Goal: Information Seeking & Learning: Learn about a topic

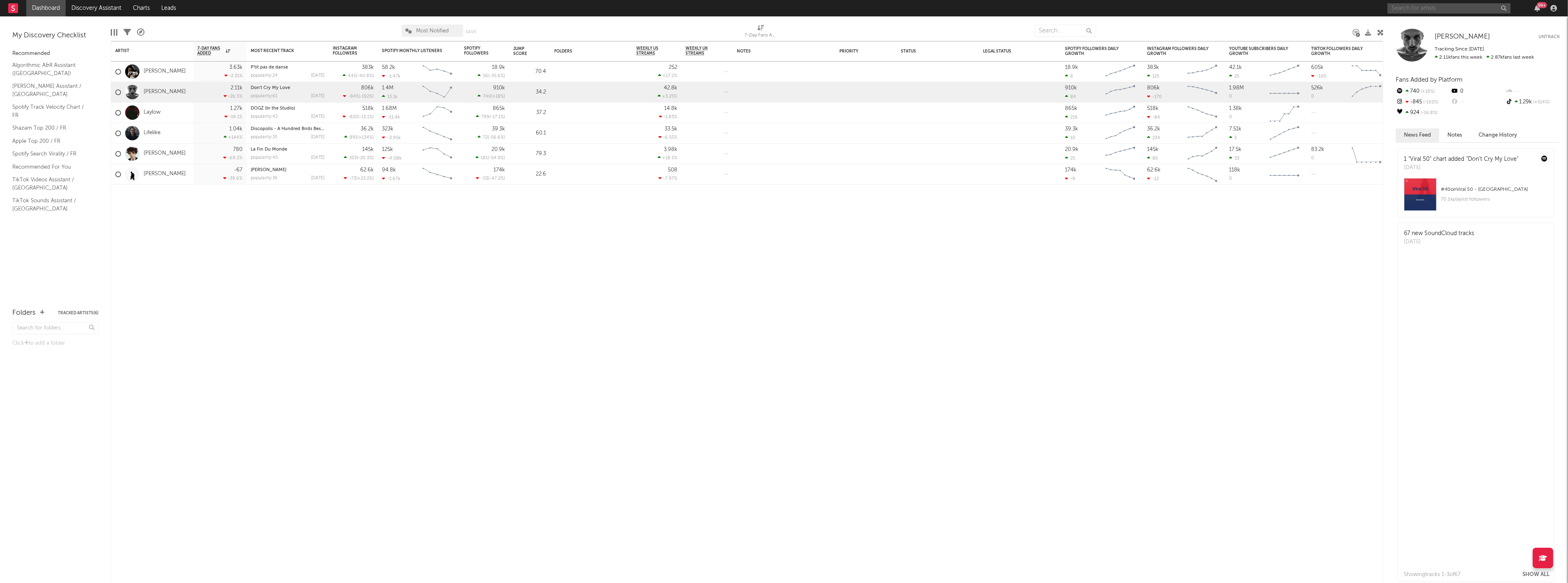
click at [1430, 9] on input "text" at bounding box center [1449, 8] width 123 height 10
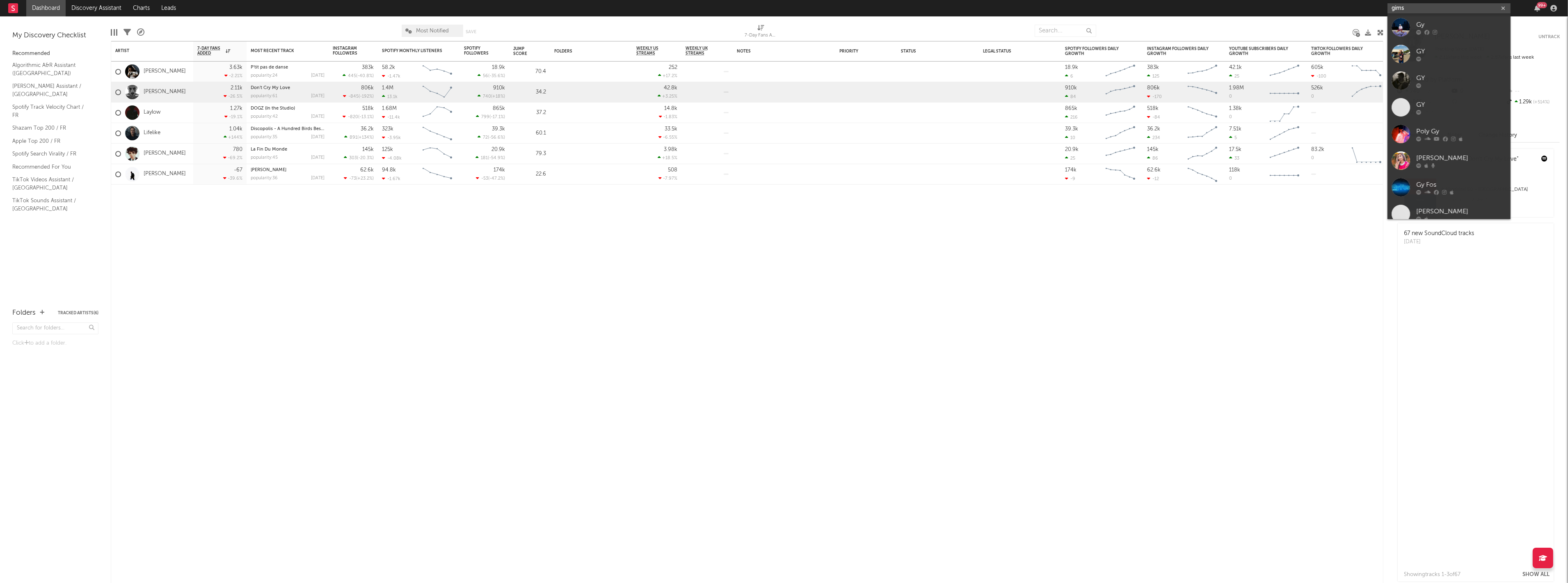
type input "gims"
click at [1434, 29] on div "GIMS" at bounding box center [1461, 24] width 90 height 10
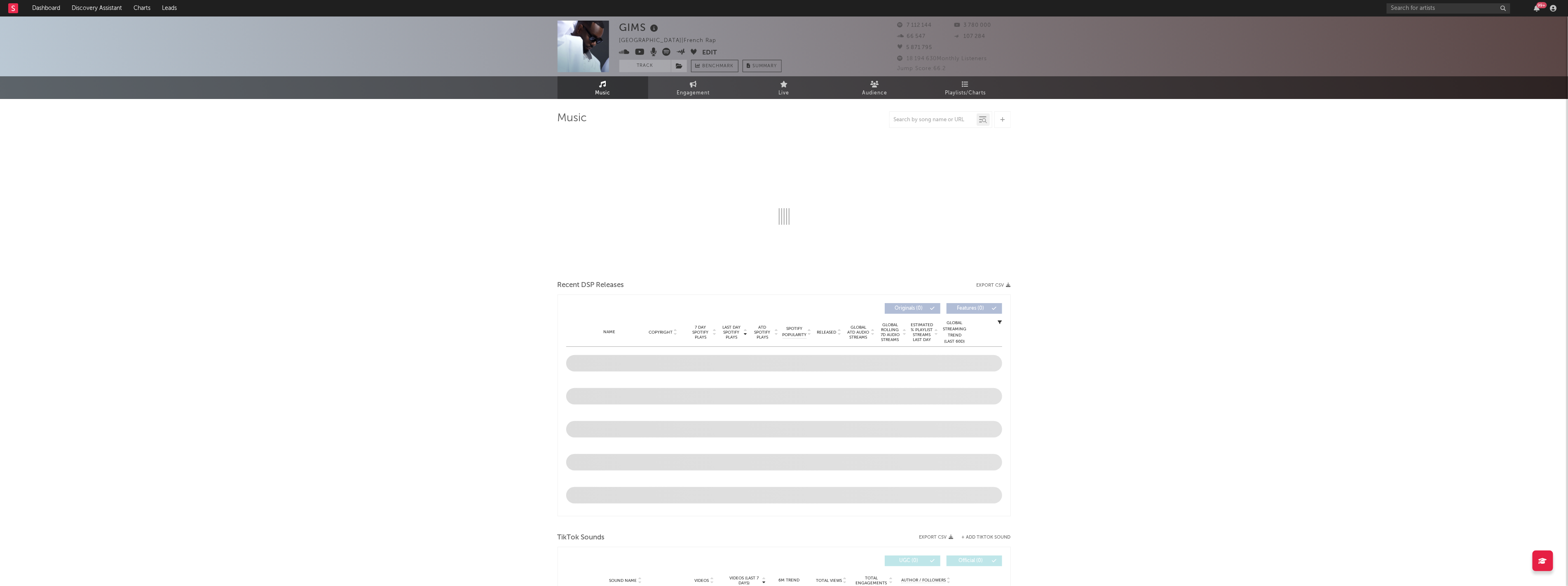
select select "6m"
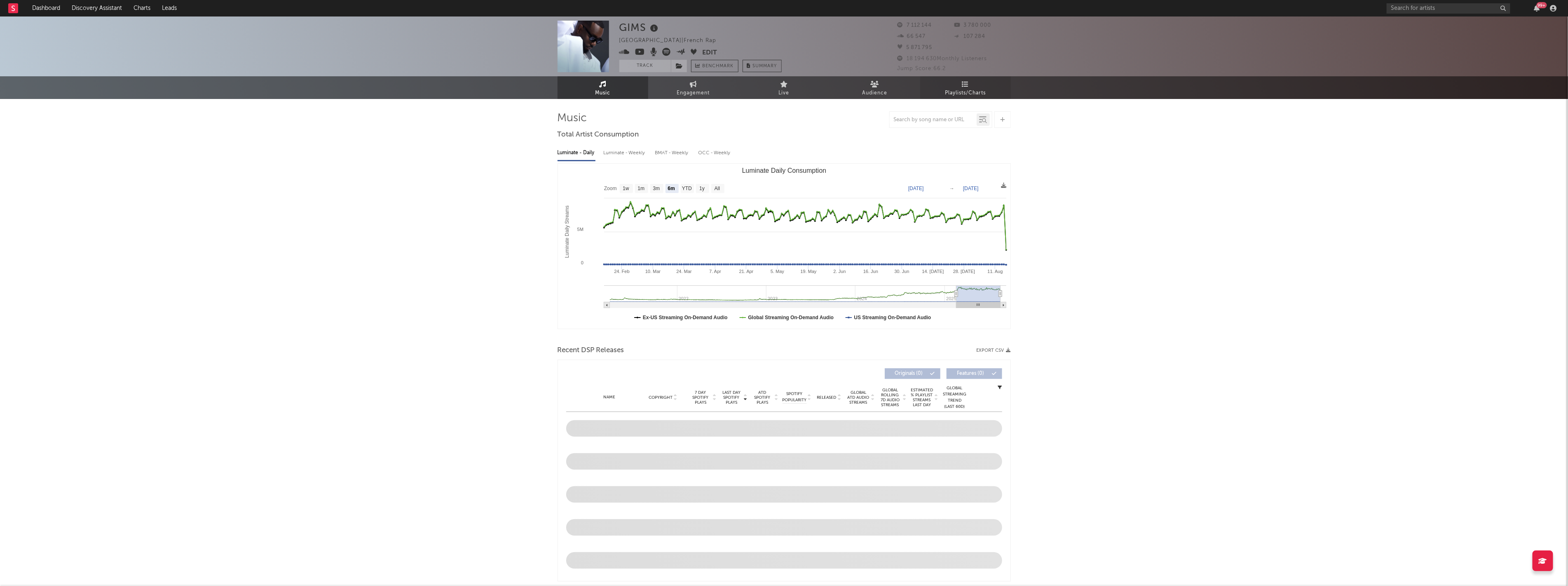
click at [970, 92] on span "Playlists/Charts" at bounding box center [965, 93] width 41 height 10
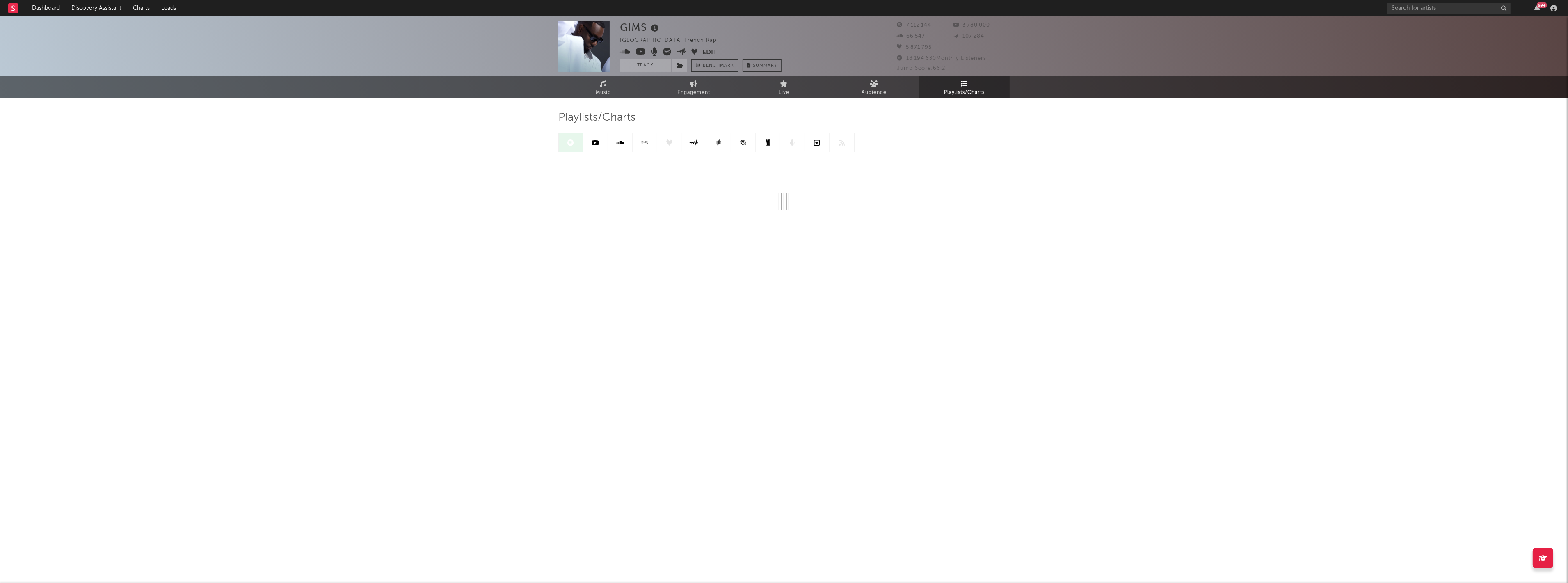
click at [591, 142] on link at bounding box center [595, 142] width 24 height 18
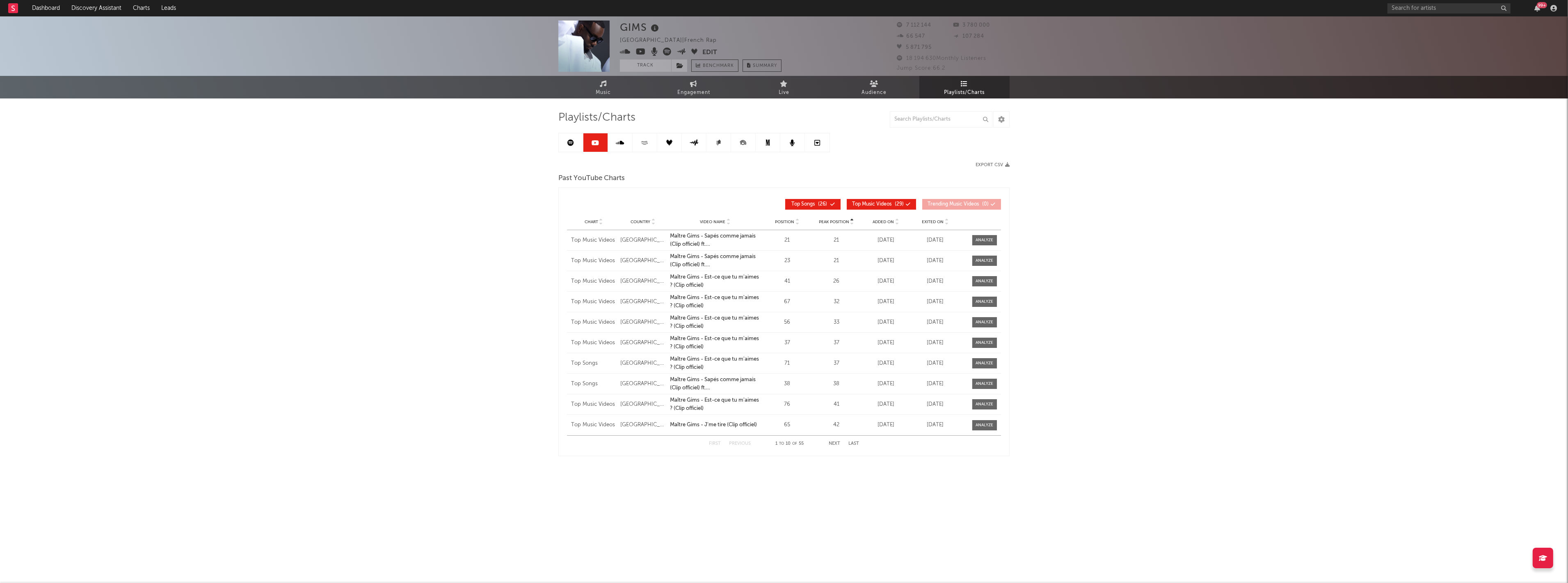
click at [621, 145] on icon at bounding box center [620, 142] width 8 height 7
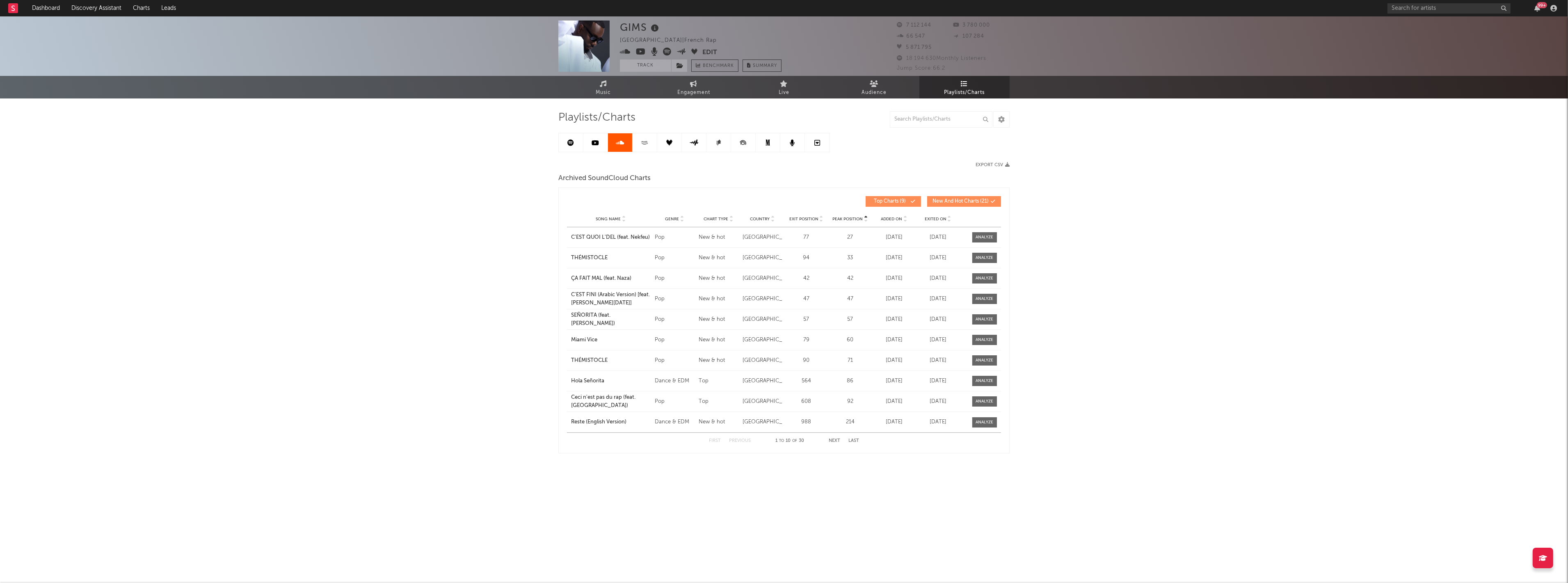
click at [621, 52] on icon at bounding box center [625, 51] width 11 height 8
click at [1151, 254] on div "GIMS [GEOGRAPHIC_DATA] | French Rap Edit Track Benchmark Summary 7 112 144 3 78…" at bounding box center [784, 259] width 1568 height 486
click at [1544, 9] on div "99 +" at bounding box center [1473, 8] width 172 height 16
click at [1533, 9] on div "99 +" at bounding box center [1537, 8] width 12 height 7
click at [1540, 6] on div "99 +" at bounding box center [1542, 5] width 10 height 6
